Goal: Task Accomplishment & Management: Manage account settings

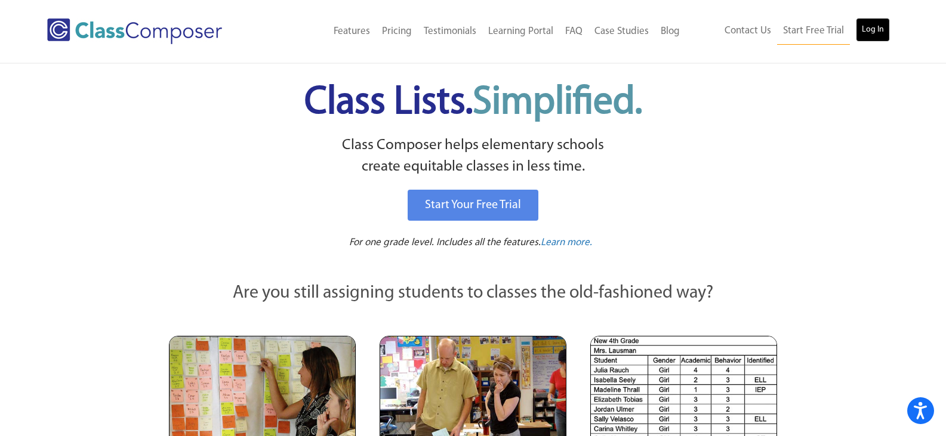
click at [866, 26] on link "Log In" at bounding box center [873, 30] width 34 height 24
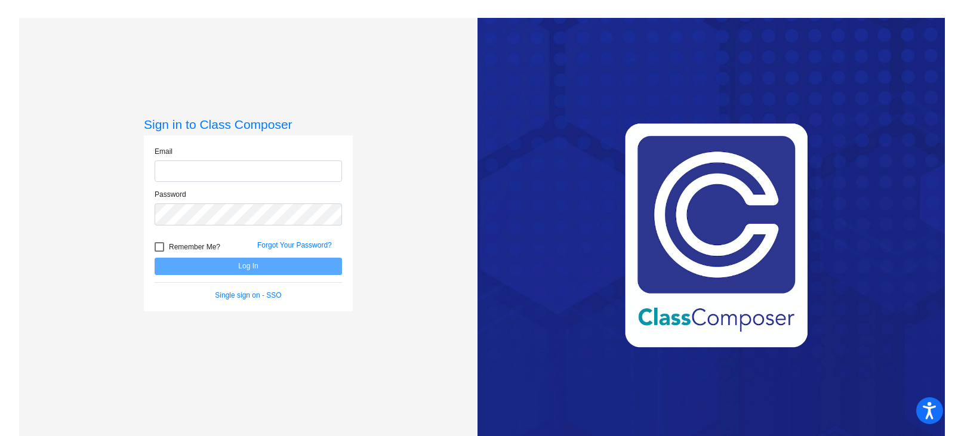
type input "kurnczk@gaylord.k12.mi.us"
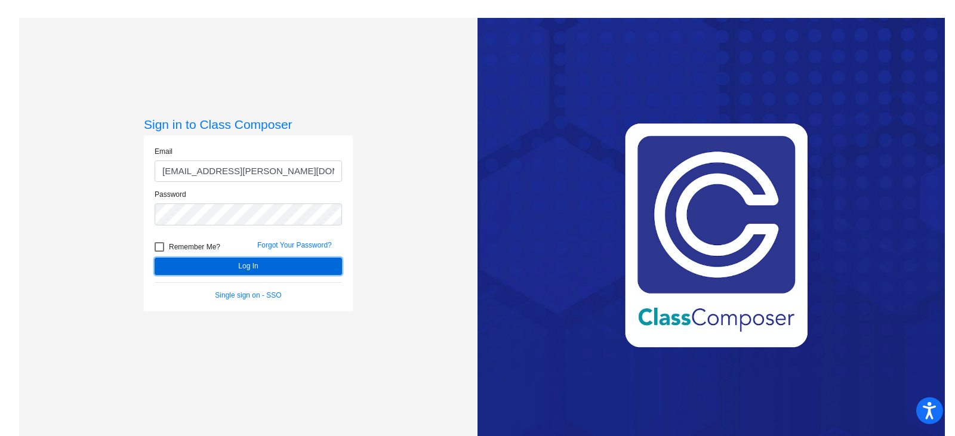
click at [220, 267] on button "Log In" at bounding box center [248, 266] width 187 height 17
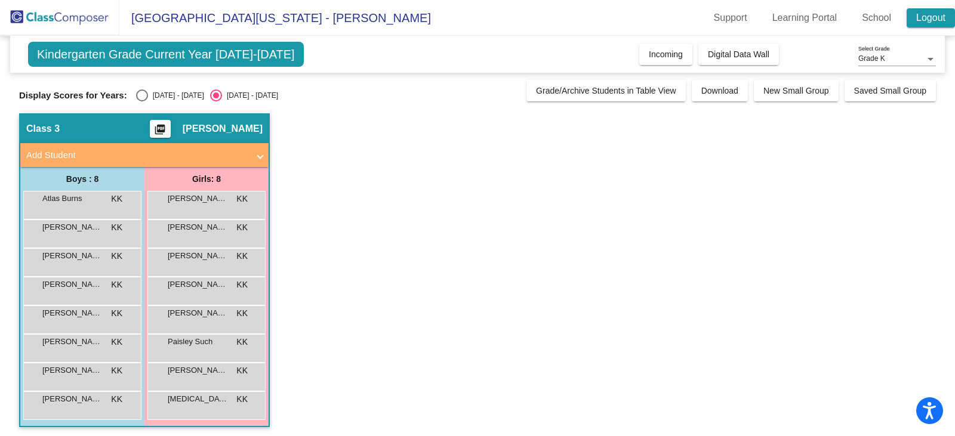
click at [928, 13] on link "Logout" at bounding box center [931, 17] width 48 height 19
